Goal: Task Accomplishment & Management: Use online tool/utility

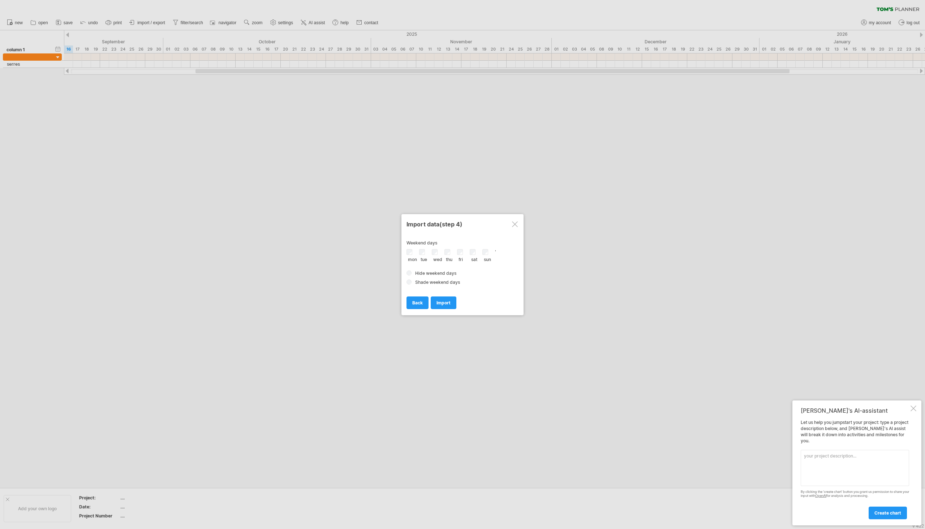
click at [912, 412] on div at bounding box center [914, 409] width 6 height 6
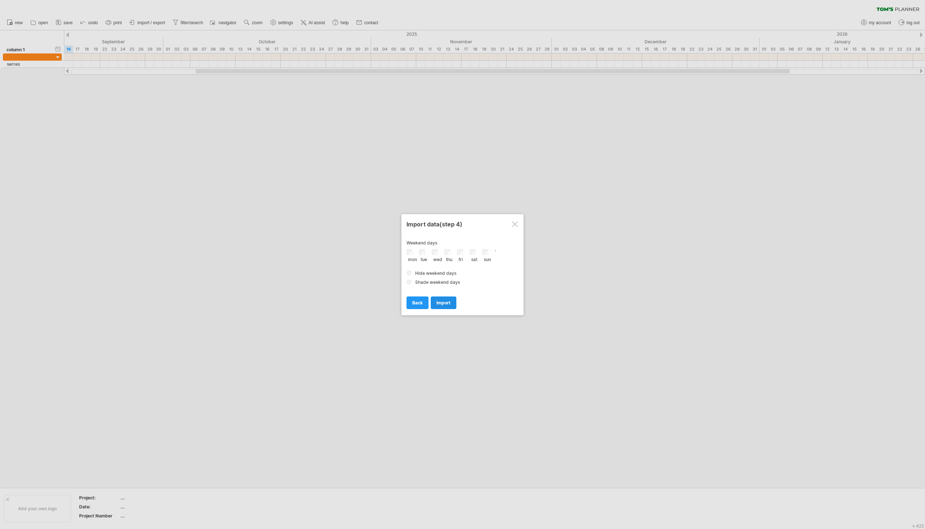
click at [454, 305] on link "import" at bounding box center [444, 303] width 26 height 13
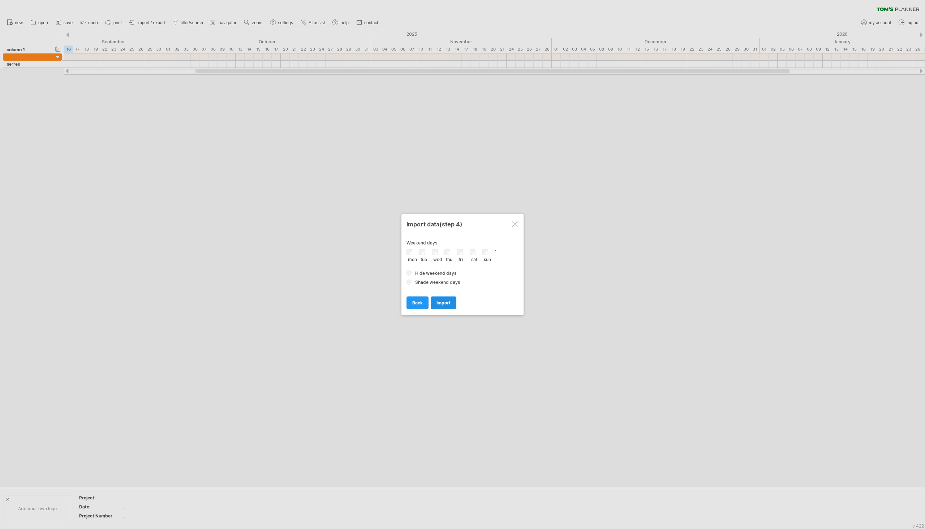
click at [454, 305] on link "import" at bounding box center [444, 303] width 26 height 13
click at [433, 264] on div "' mon tue wed thu" at bounding box center [463, 267] width 112 height 36
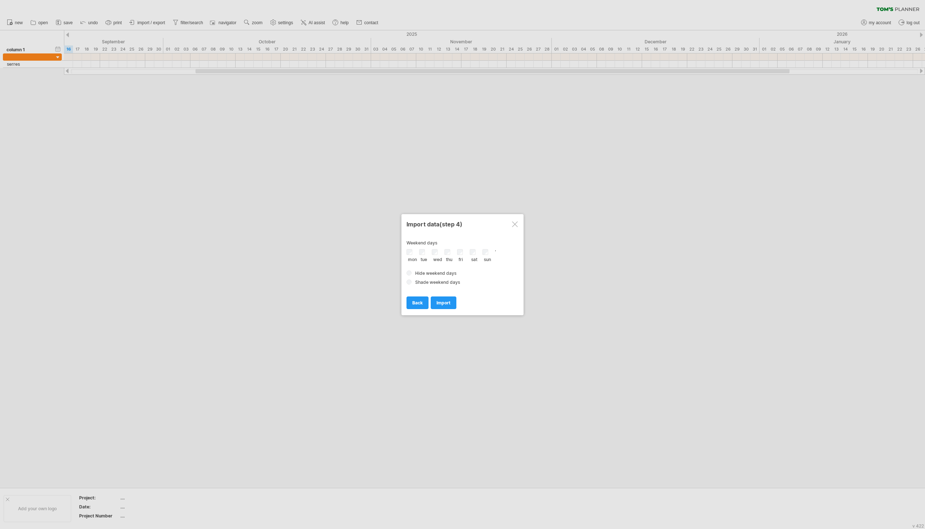
click at [436, 276] on span "Hide weekend days" at bounding box center [435, 273] width 41 height 5
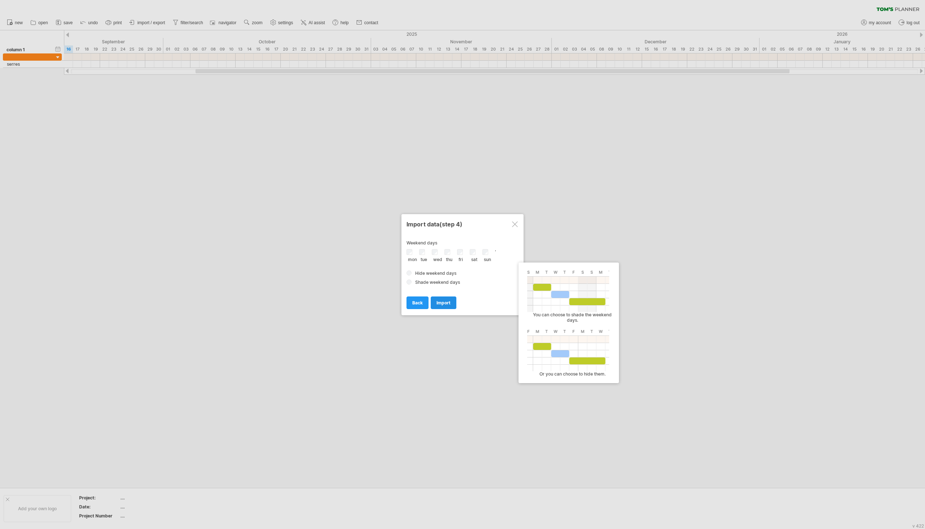
click at [444, 300] on span "import" at bounding box center [443, 302] width 14 height 5
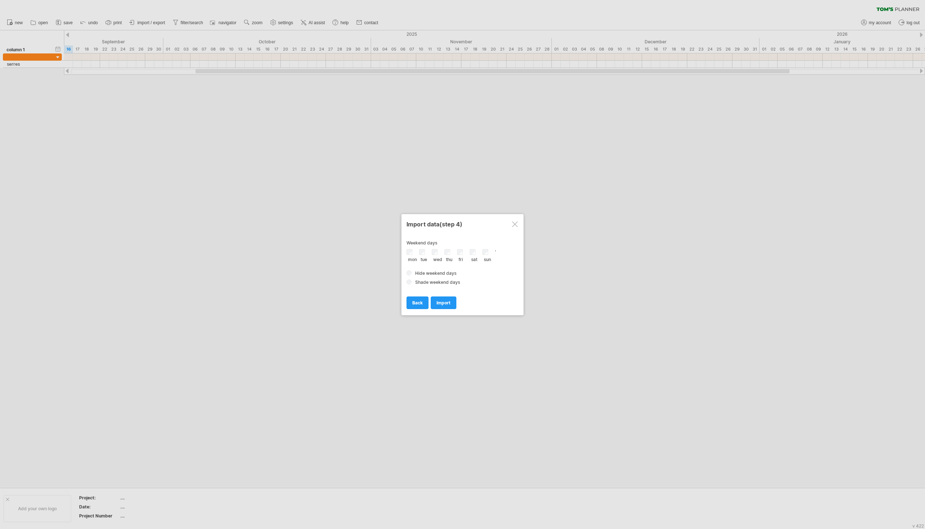
click at [426, 280] on span "Shade weekend days" at bounding box center [437, 282] width 45 height 5
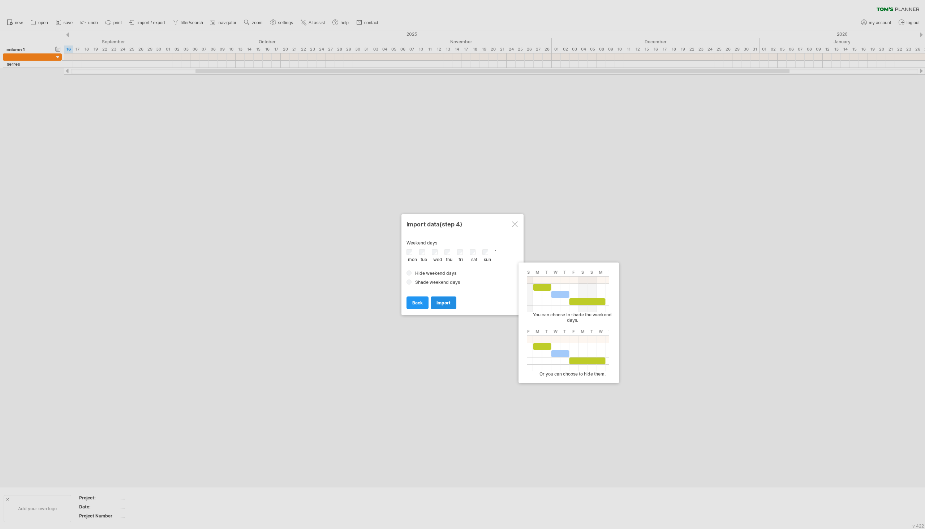
click at [446, 302] on span "import" at bounding box center [443, 302] width 14 height 5
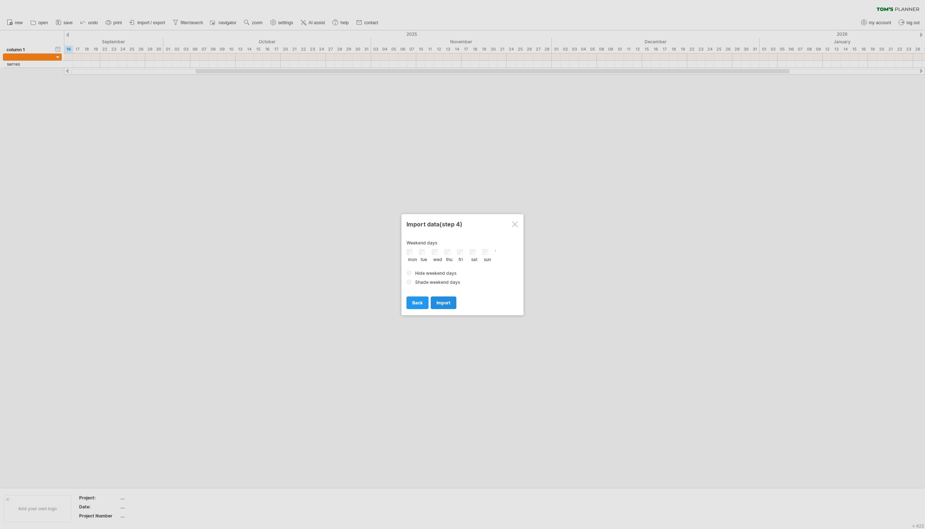
click at [446, 302] on span "import" at bounding box center [443, 302] width 14 height 5
click at [455, 301] on link "import" at bounding box center [444, 303] width 26 height 13
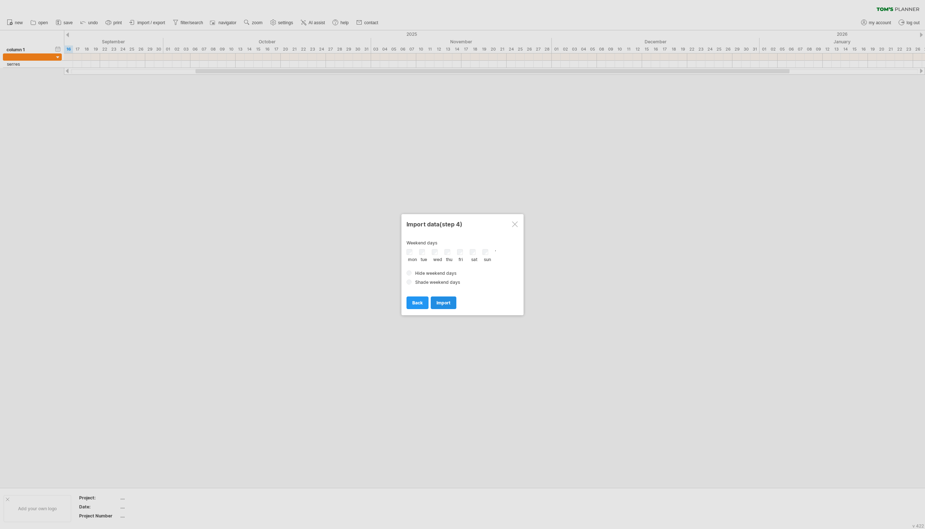
click at [455, 301] on link "import" at bounding box center [444, 303] width 26 height 13
